Goal: Task Accomplishment & Management: Manage account settings

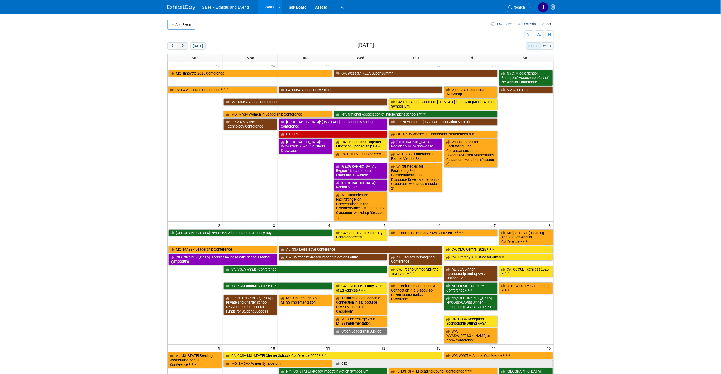
click at [185, 47] on span "next" at bounding box center [183, 46] width 4 height 4
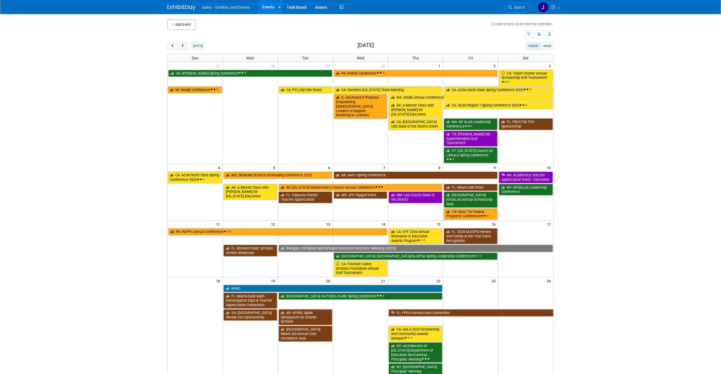
click at [185, 47] on span "next" at bounding box center [183, 46] width 4 height 4
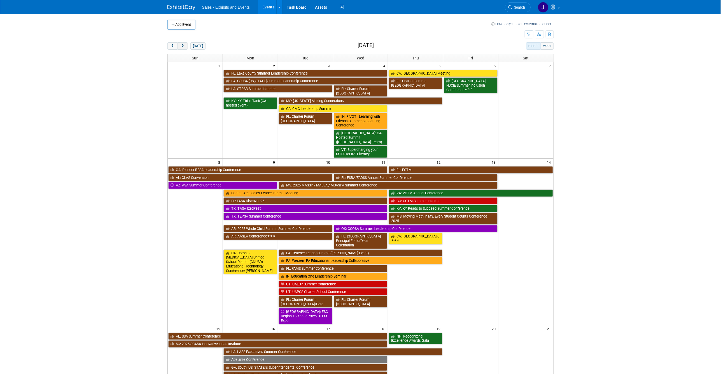
click at [184, 47] on span "next" at bounding box center [183, 46] width 4 height 4
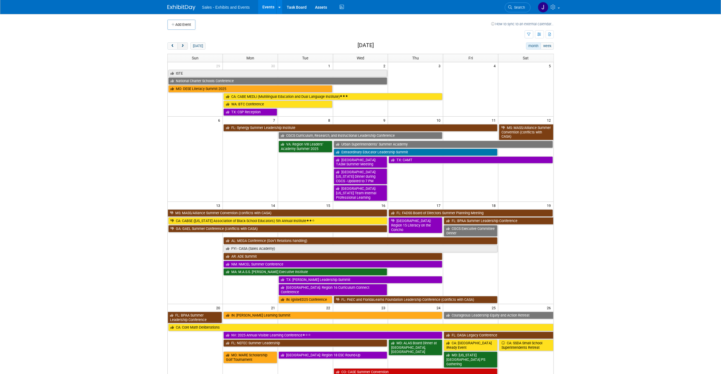
click at [184, 47] on span "next" at bounding box center [183, 46] width 4 height 4
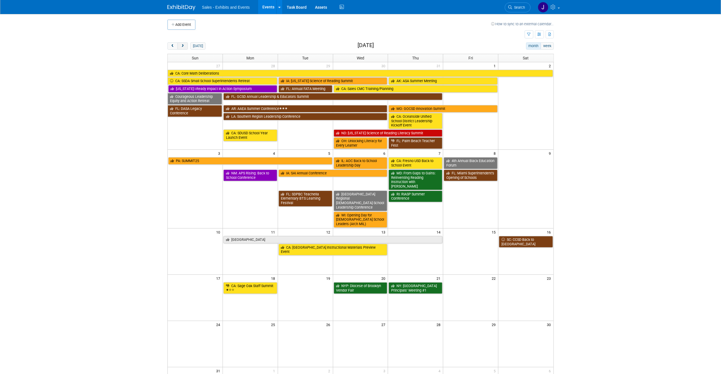
click at [184, 47] on span "next" at bounding box center [183, 46] width 4 height 4
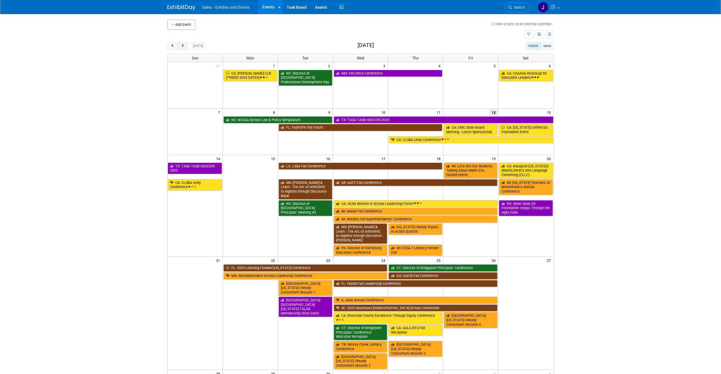
click at [184, 47] on span "next" at bounding box center [183, 46] width 4 height 4
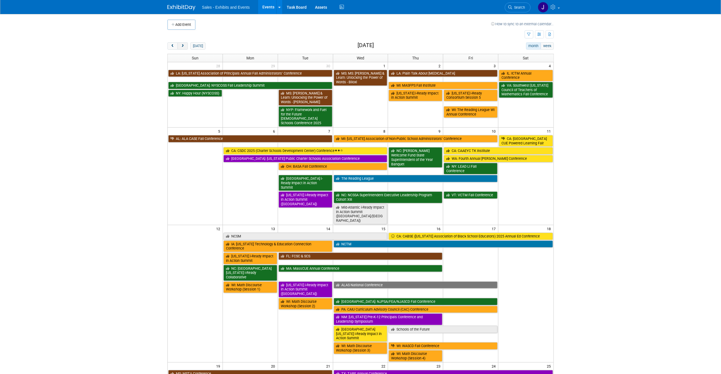
click at [184, 47] on span "next" at bounding box center [183, 46] width 4 height 4
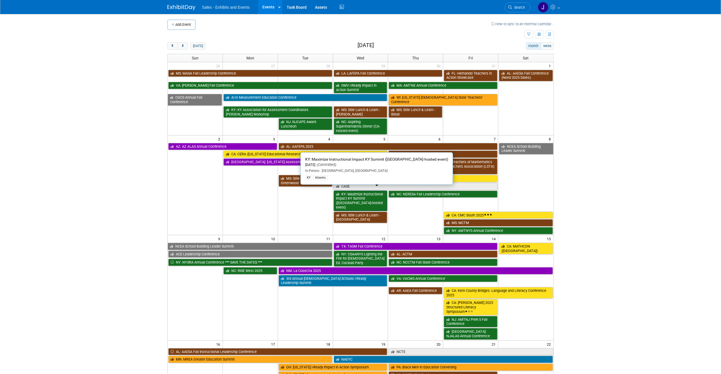
click at [352, 193] on link "KY: Maximize Instructional Impact KY Summit ([GEOGRAPHIC_DATA]-hosted event)" at bounding box center [361, 200] width 54 height 20
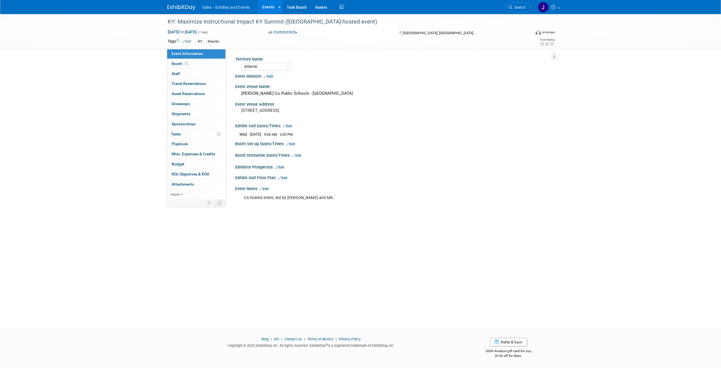
select select "Atlantic"
click at [175, 64] on span "Booth" at bounding box center [180, 63] width 17 height 4
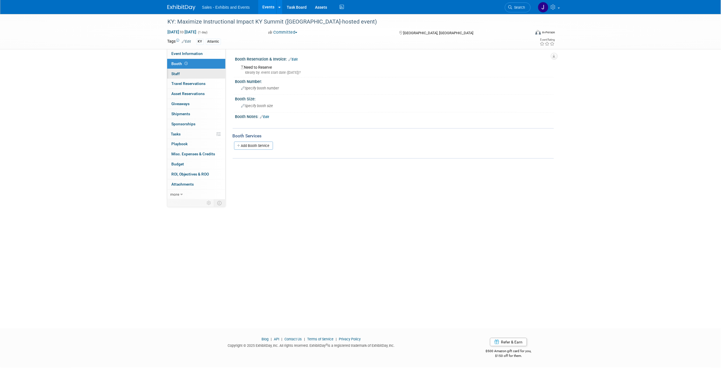
click at [176, 72] on span "Staff 0" at bounding box center [176, 73] width 8 height 4
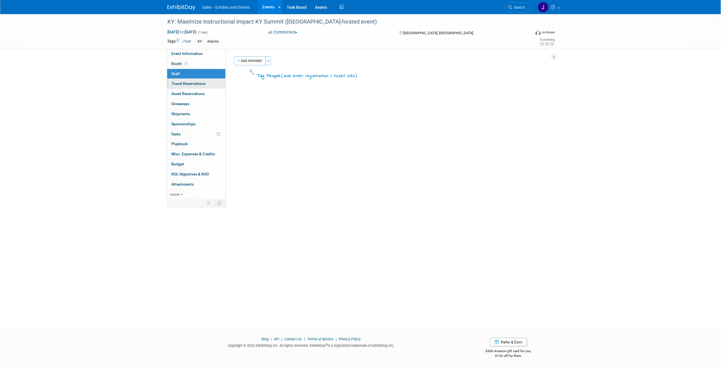
click at [176, 83] on span "Travel Reservations 0" at bounding box center [189, 83] width 34 height 4
click at [176, 94] on span "Asset Reservations 0" at bounding box center [188, 93] width 33 height 4
click at [175, 108] on link "0 Giveaways 0" at bounding box center [196, 104] width 58 height 10
click at [178, 113] on span "Shipments 0" at bounding box center [181, 113] width 19 height 4
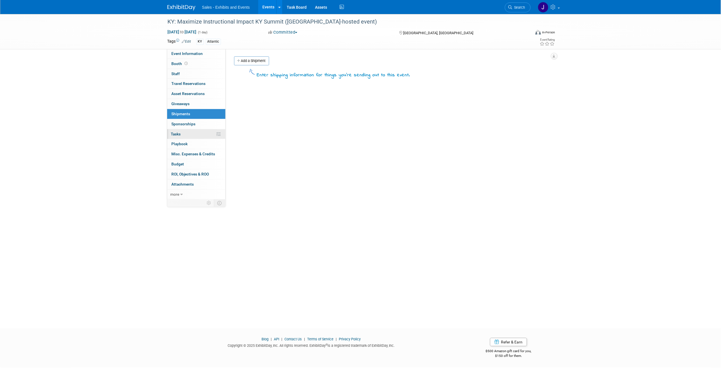
click at [181, 130] on link "0% Tasks 0%" at bounding box center [196, 134] width 58 height 10
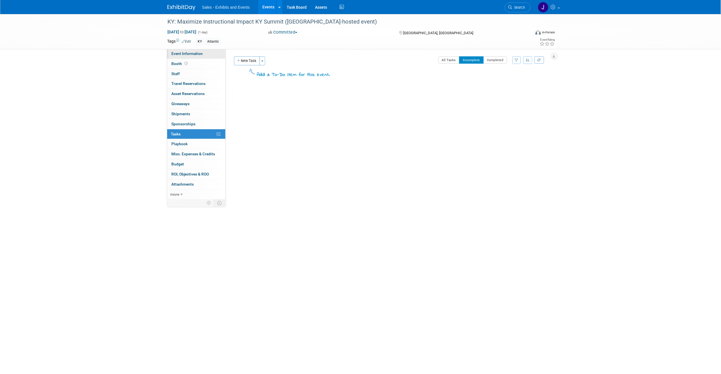
click at [172, 56] on span "Event Information" at bounding box center [187, 53] width 31 height 4
select select "Atlantic"
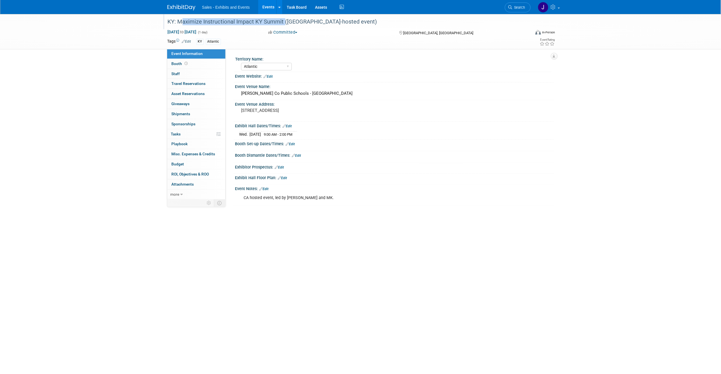
drag, startPoint x: 178, startPoint y: 21, endPoint x: 283, endPoint y: 21, distance: 104.4
click at [283, 21] on div "KY: Maximize Instructional Impact KY Summit ([GEOGRAPHIC_DATA]-hosted event)" at bounding box center [344, 22] width 356 height 10
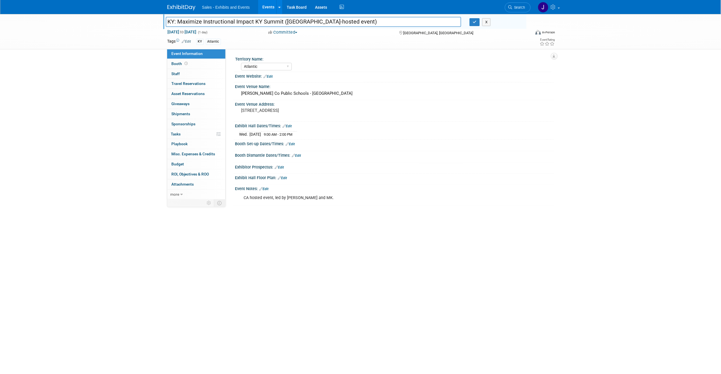
drag, startPoint x: 283, startPoint y: 20, endPoint x: 178, endPoint y: 20, distance: 104.2
click at [178, 20] on input "KY: Maximize Instructional Impact KY Summit ([GEOGRAPHIC_DATA]-hosted event)" at bounding box center [314, 22] width 296 height 10
click at [156, 69] on div "KY: Maximize Instructional Impact KY Summit (CA-hosted event) KY: Maximize Inst…" at bounding box center [360, 166] width 721 height 304
